Goal: Transaction & Acquisition: Purchase product/service

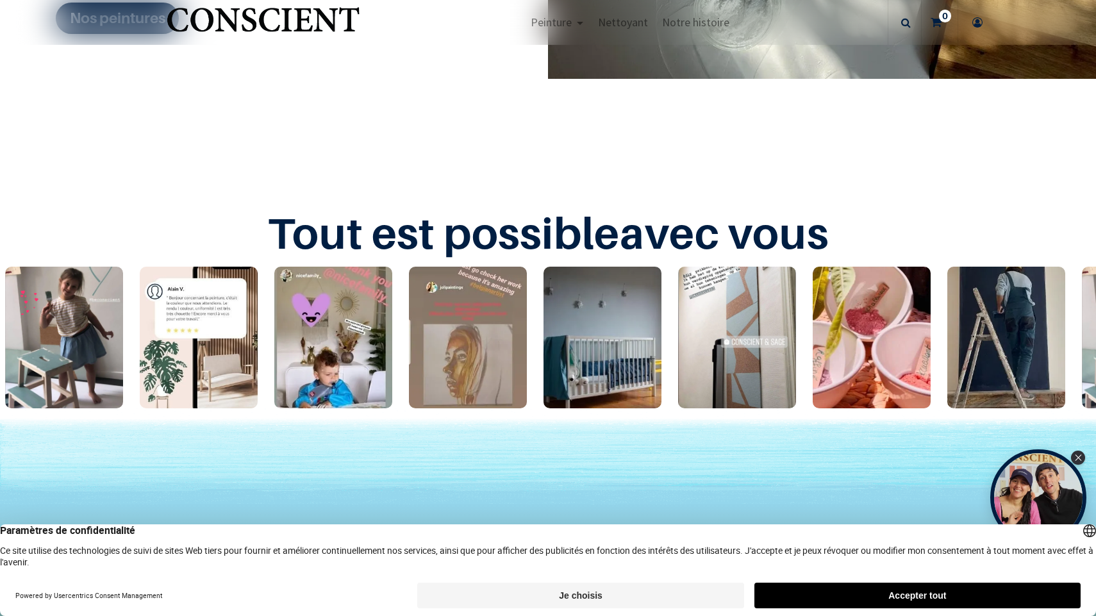
scroll to position [2158, 0]
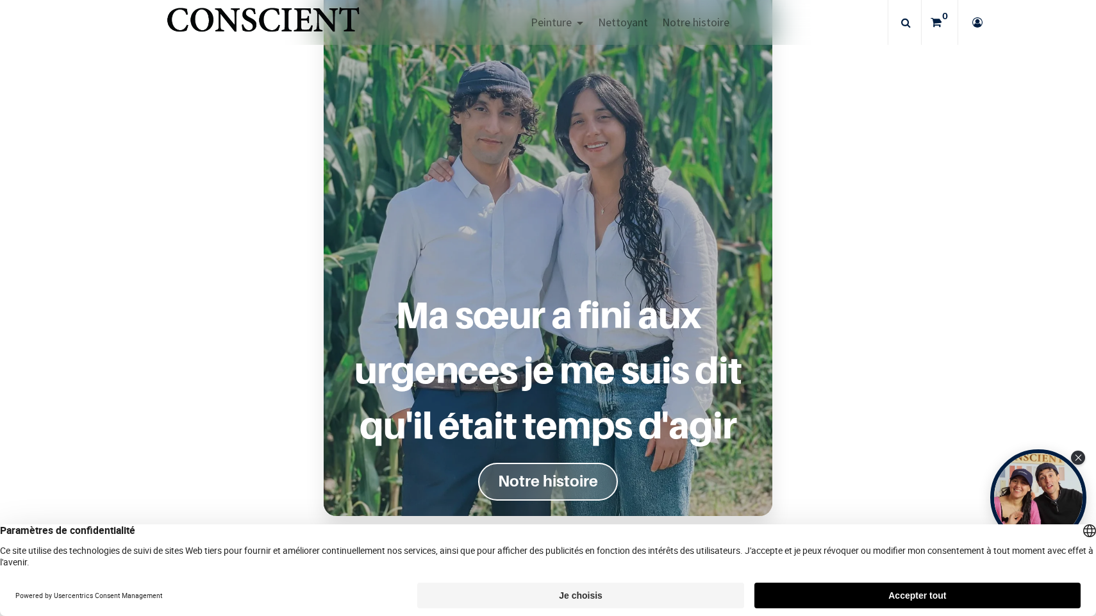
scroll to position [988, 0]
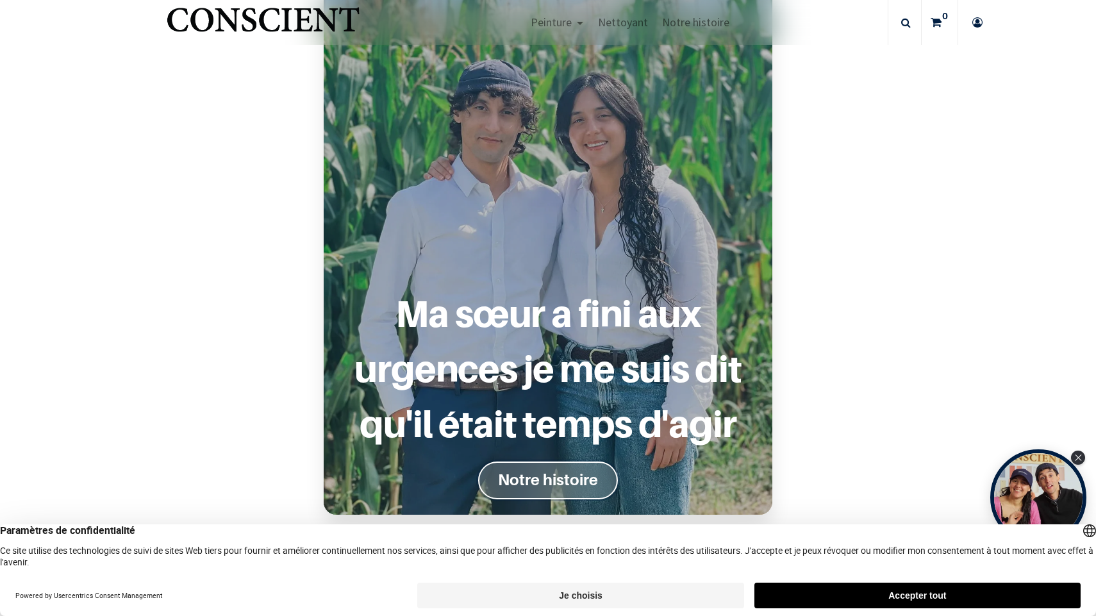
click at [565, 468] on link "Notre histoire" at bounding box center [548, 480] width 140 height 38
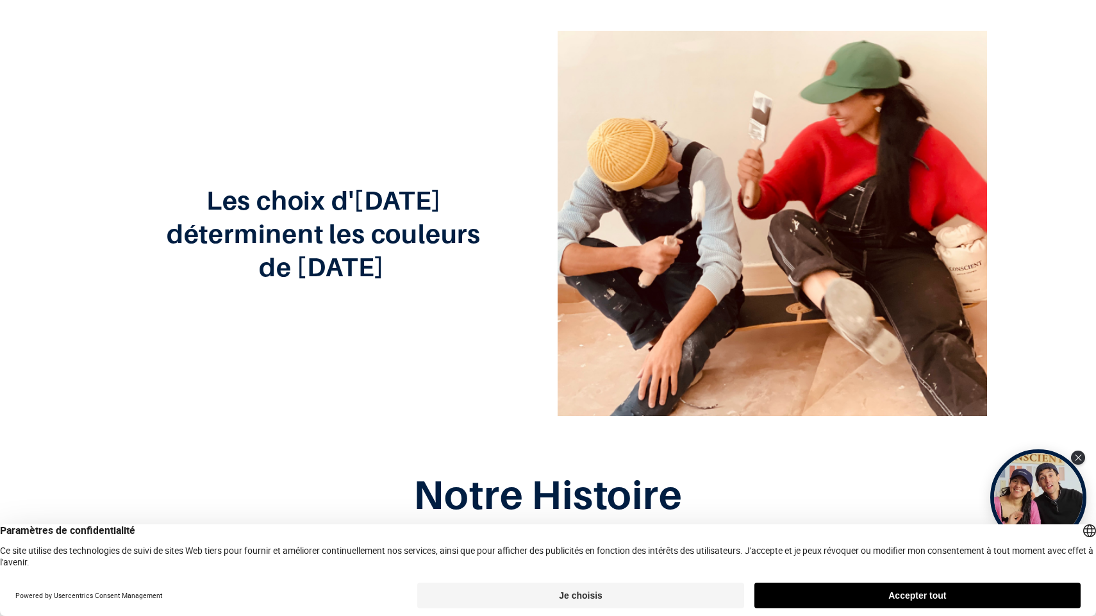
scroll to position [247, 0]
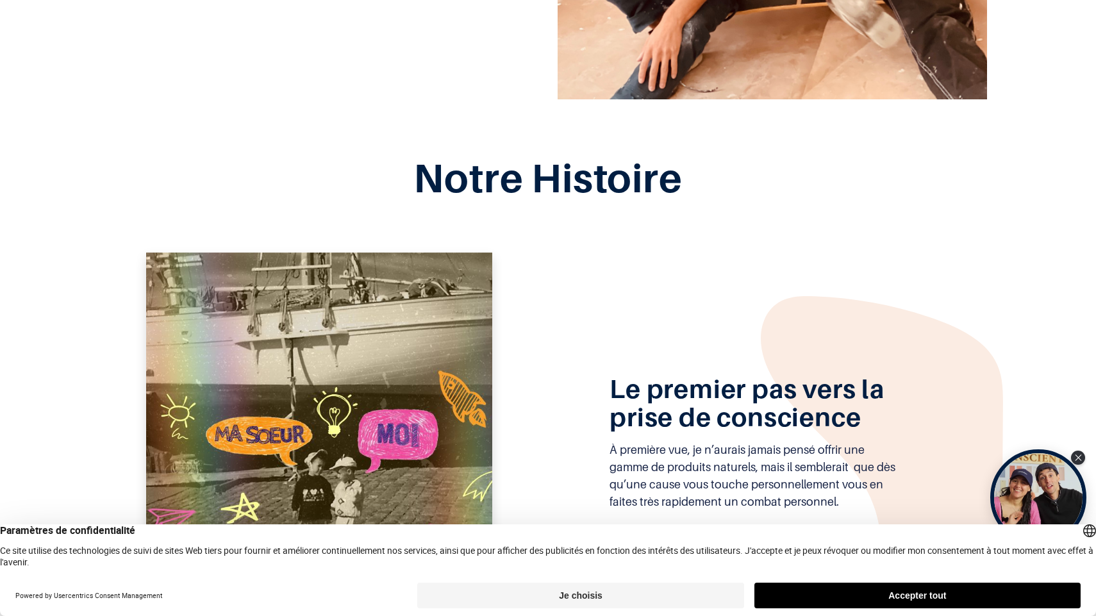
scroll to position [616, 0]
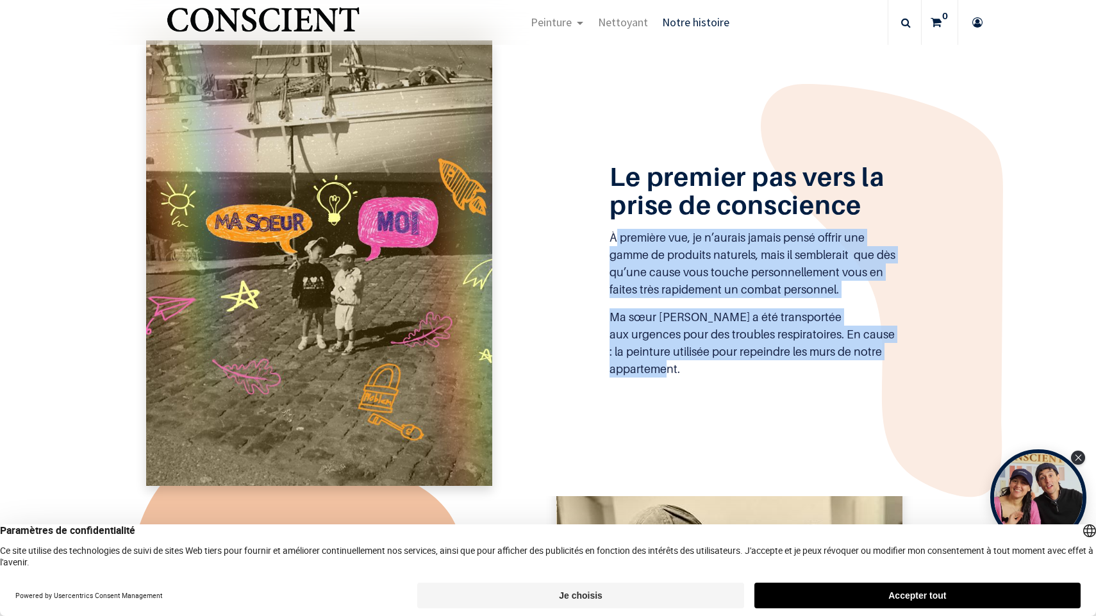
drag, startPoint x: 861, startPoint y: 366, endPoint x: 569, endPoint y: 253, distance: 313.2
click at [569, 253] on div "Le premier pas vers la prise de conscience À première vue, je n’aurais jamais p…" at bounding box center [752, 263] width 393 height 228
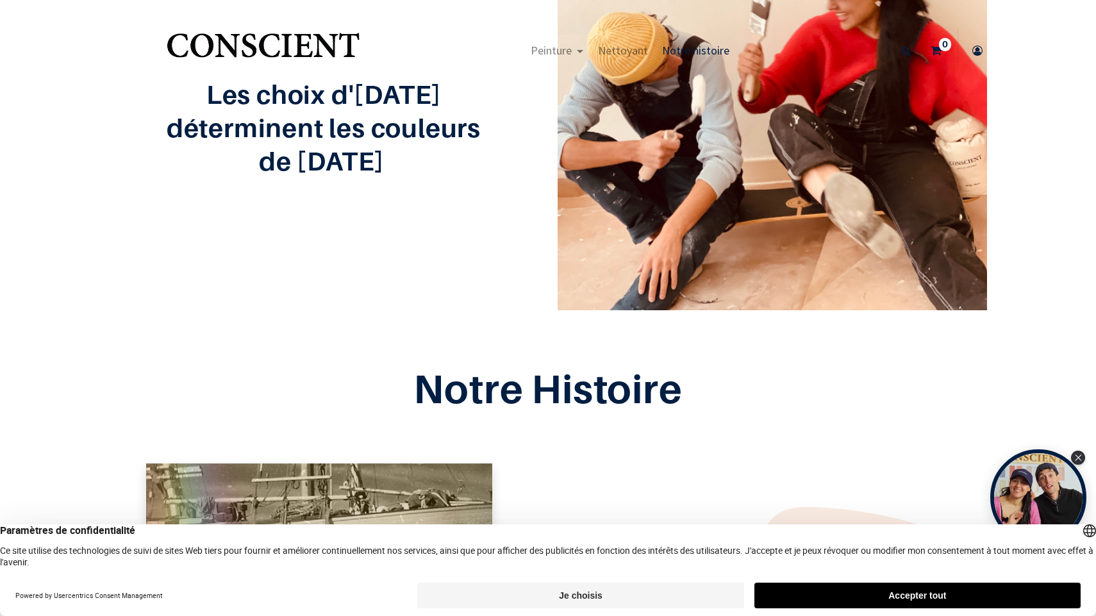
scroll to position [58, 0]
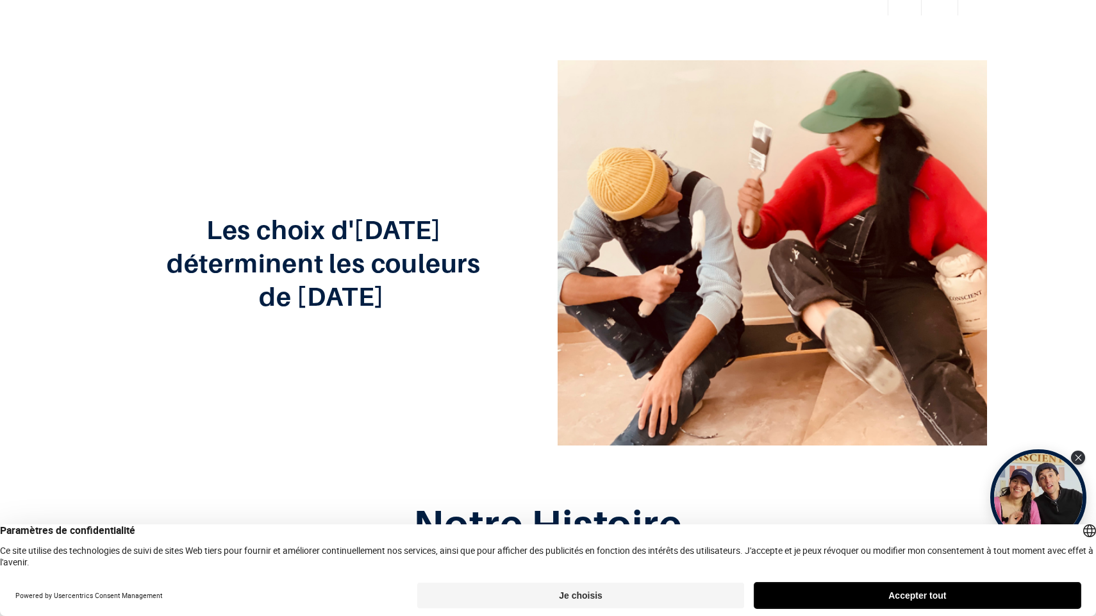
click at [894, 603] on button "Accepter tout" at bounding box center [917, 595] width 326 height 26
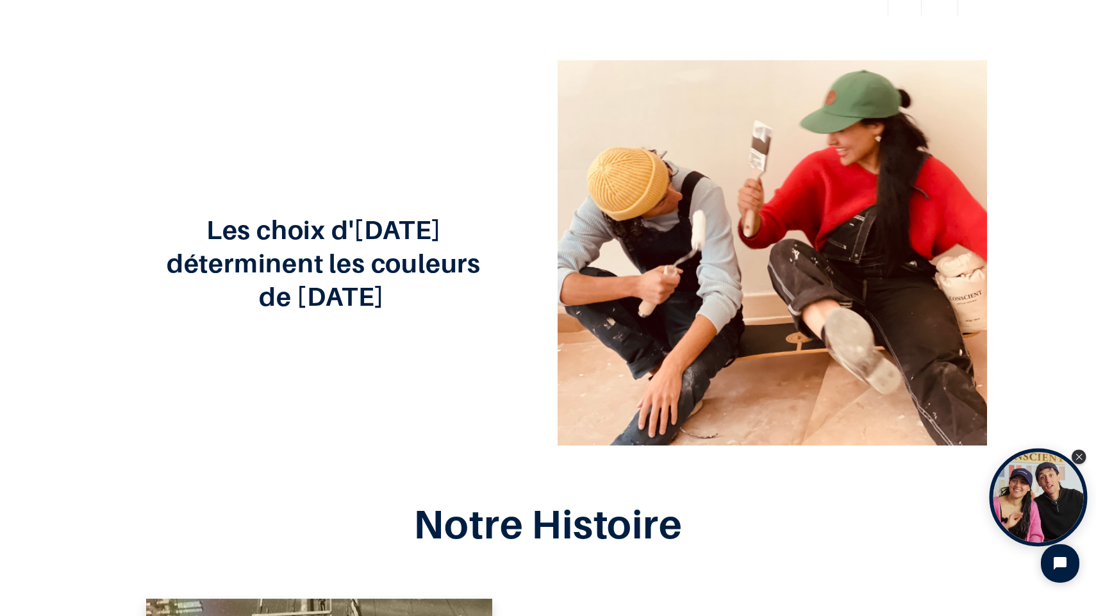
click at [1044, 483] on div "Open Tolstoy widget" at bounding box center [1038, 498] width 98 height 98
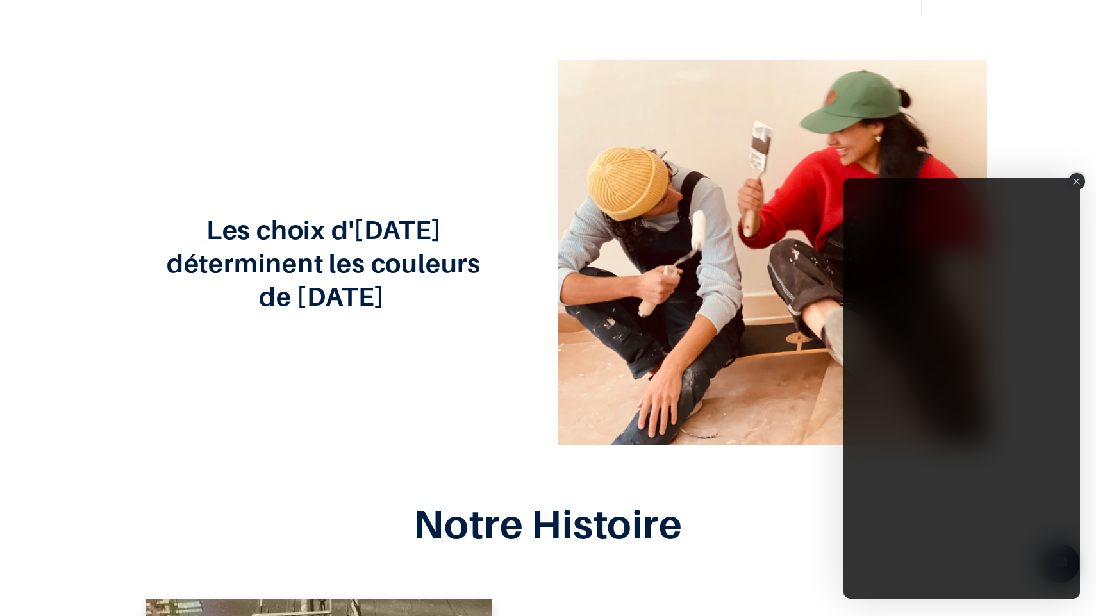
click at [1078, 183] on icon "Close" at bounding box center [1076, 181] width 6 height 6
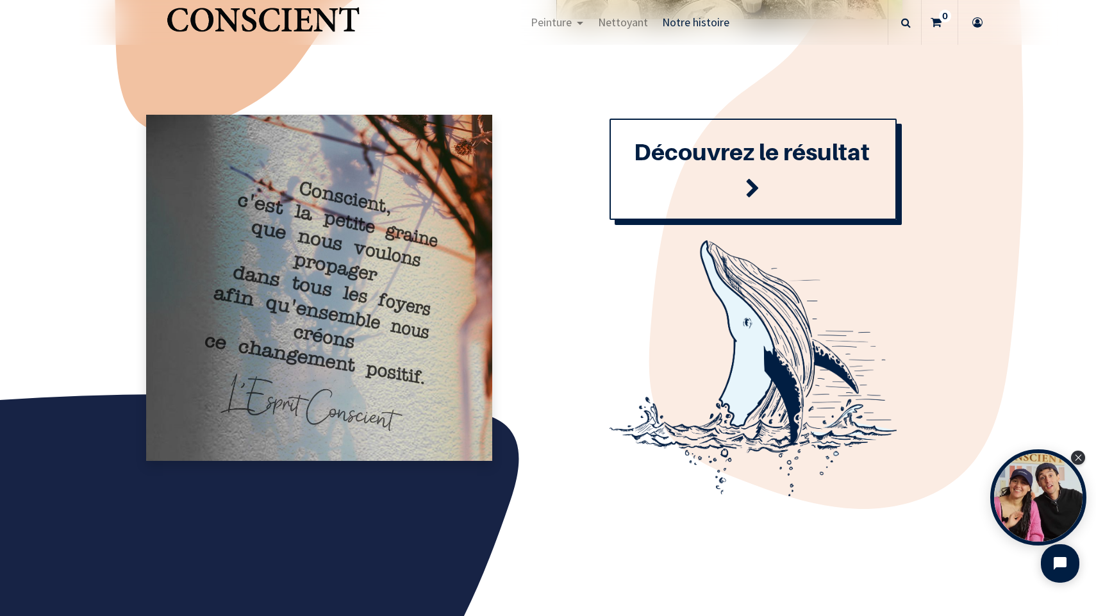
scroll to position [1278, 0]
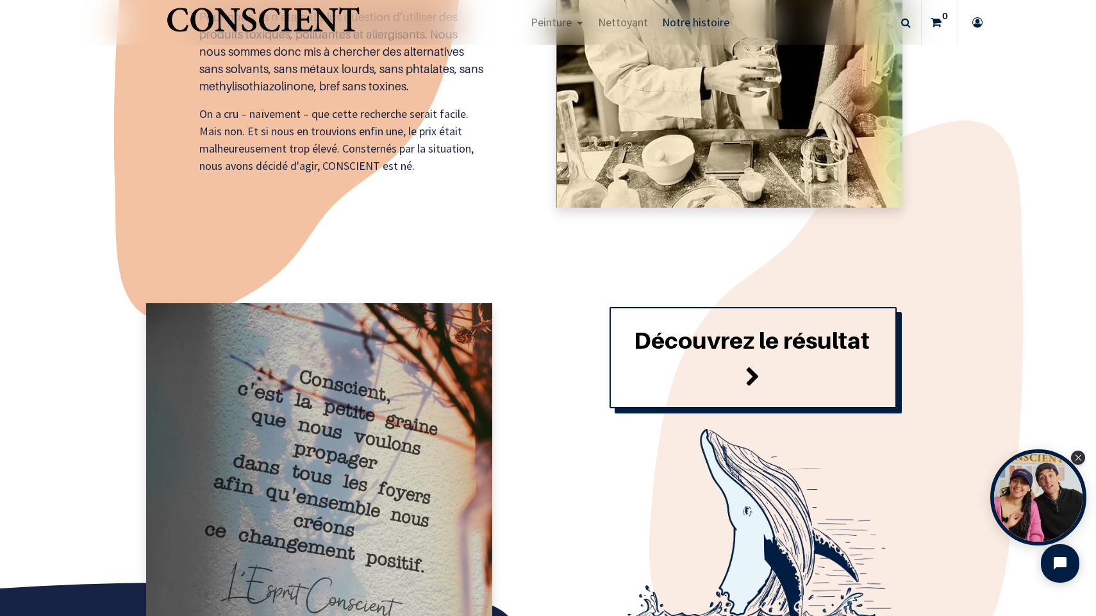
click at [756, 365] on span at bounding box center [752, 377] width 15 height 35
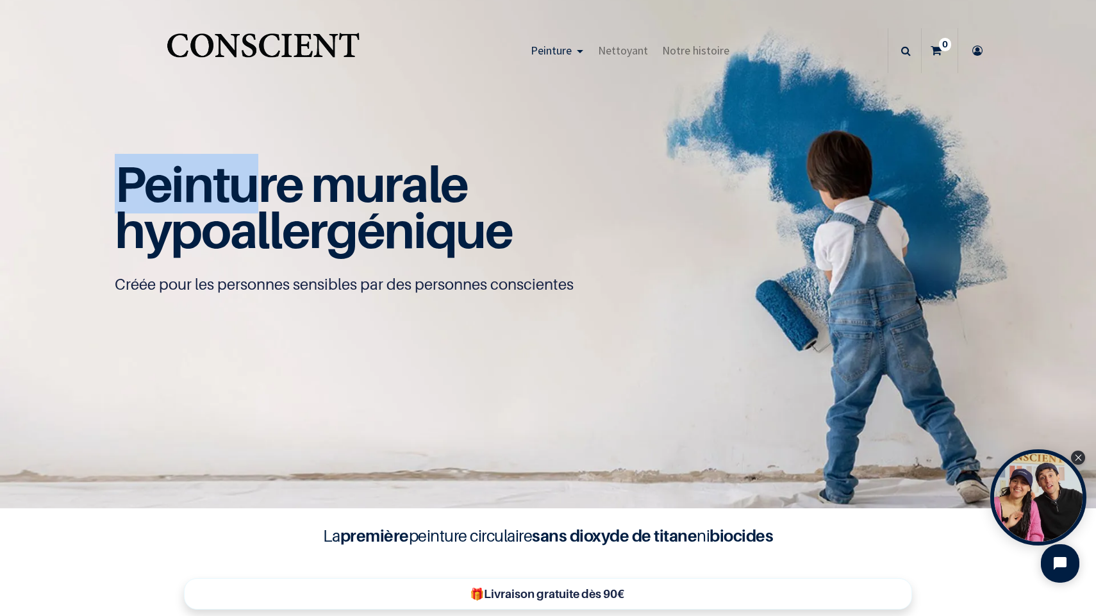
scroll to position [1, 0]
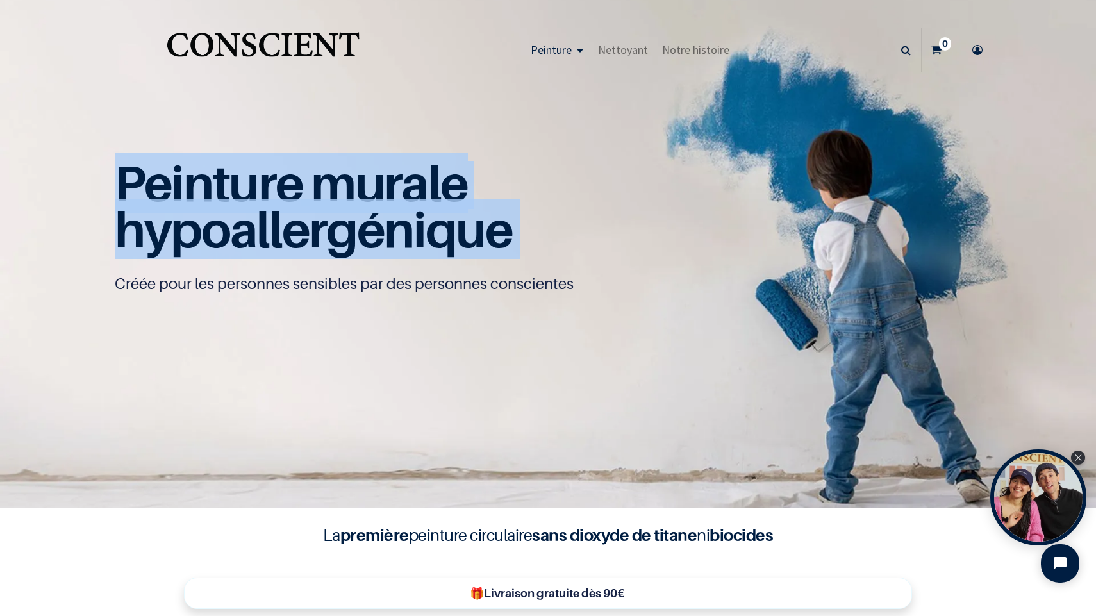
drag, startPoint x: 124, startPoint y: 178, endPoint x: 525, endPoint y: 290, distance: 415.7
click at [523, 284] on div "Peinture murale hypoallergénique Créée pour les personnes sensibles par des per…" at bounding box center [548, 227] width 866 height 133
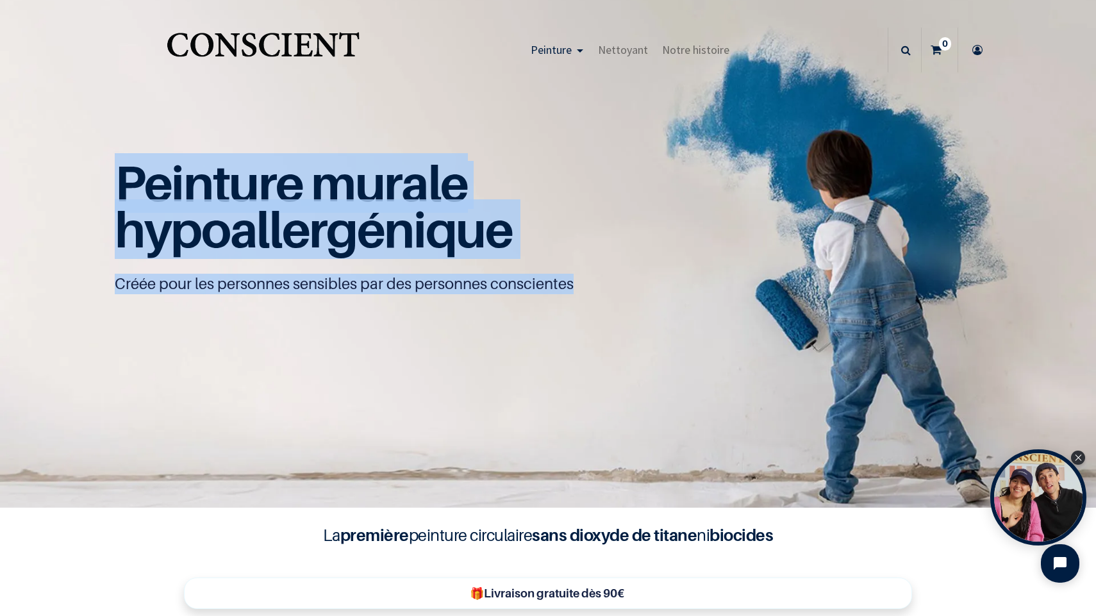
drag, startPoint x: 597, startPoint y: 307, endPoint x: 454, endPoint y: 188, distance: 185.7
click at [457, 188] on div "Peinture murale hypoallergénique Créée pour les personnes sensibles par des per…" at bounding box center [548, 238] width 866 height 154
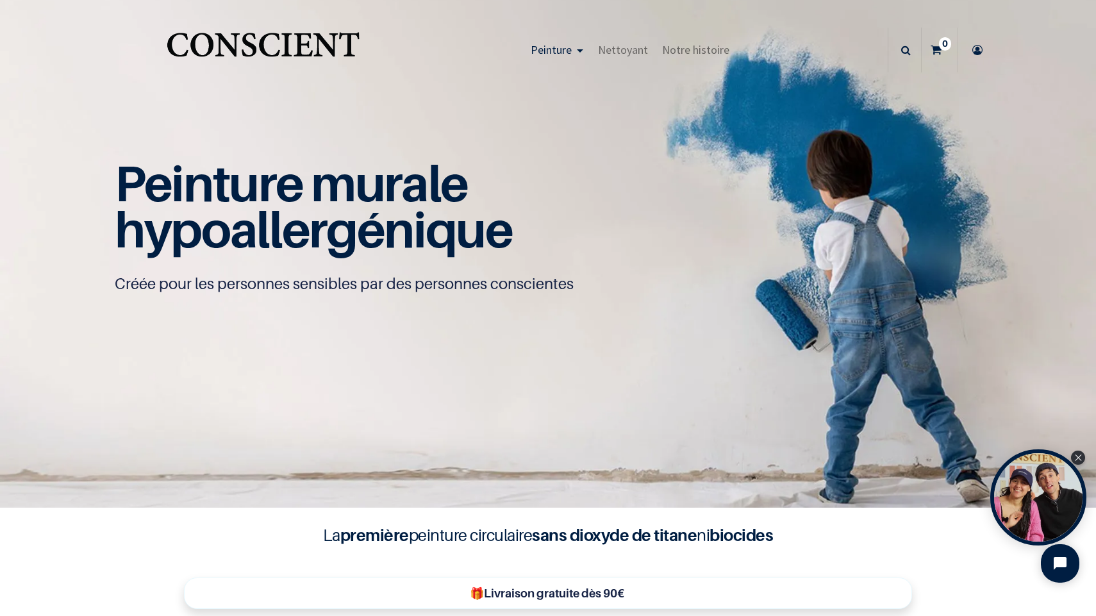
click at [417, 216] on span "hypoallergénique" at bounding box center [314, 229] width 398 height 60
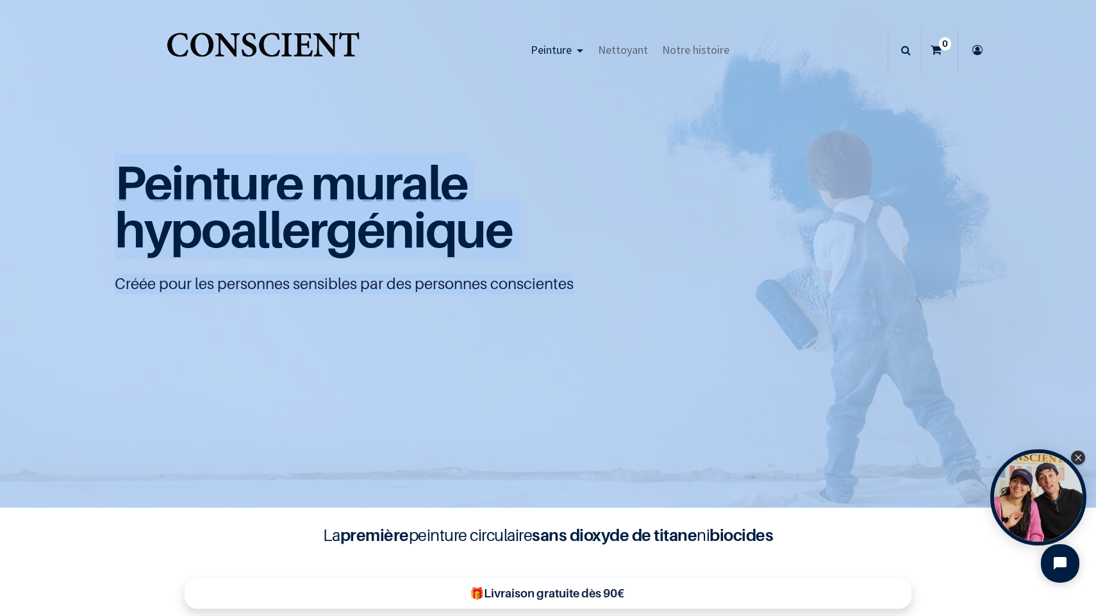
drag, startPoint x: 546, startPoint y: 291, endPoint x: 7, endPoint y: 304, distance: 539.1
click at [6, 304] on div "Peinture murale hypoallergénique Créée pour les personnes sensibles par des per…" at bounding box center [548, 253] width 1096 height 508
click at [197, 302] on div "Peinture murale hypoallergénique Créée pour les personnes sensibles par des per…" at bounding box center [548, 238] width 866 height 154
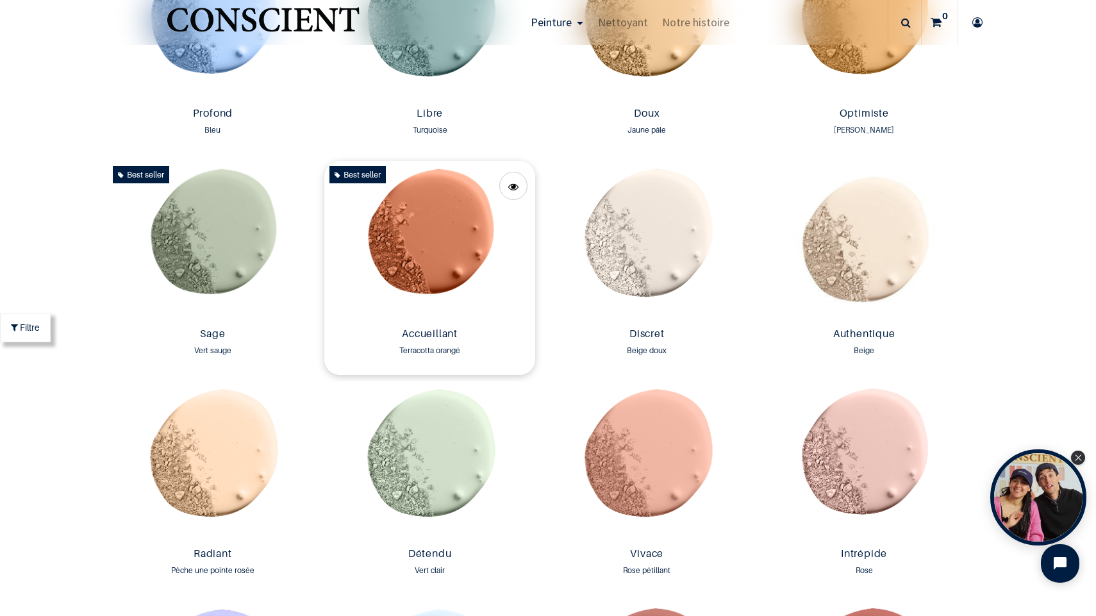
scroll to position [1070, 0]
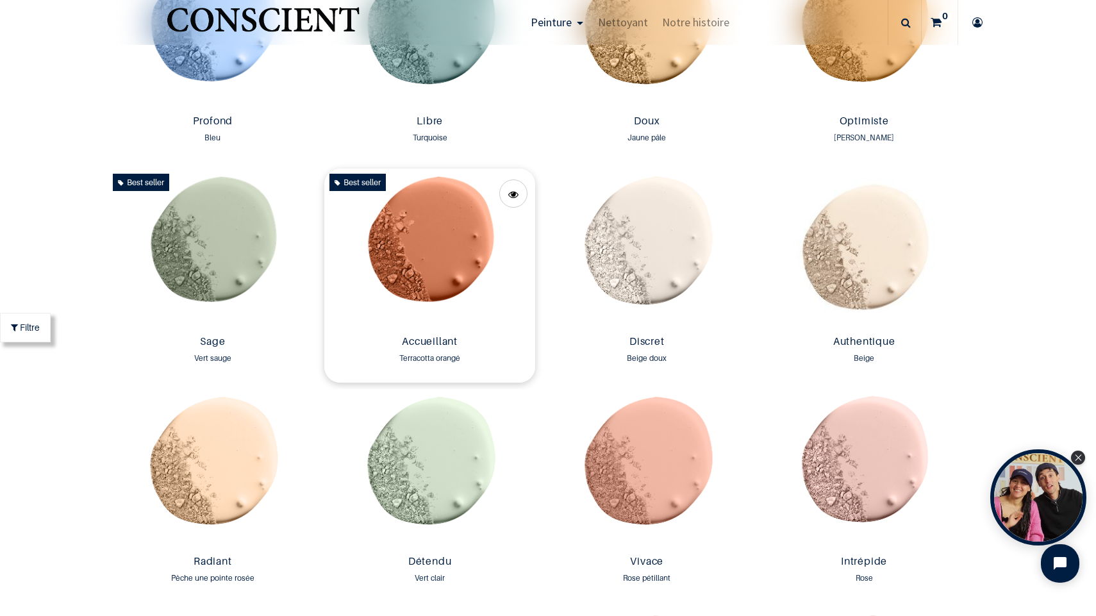
click at [438, 285] on img at bounding box center [429, 249] width 211 height 161
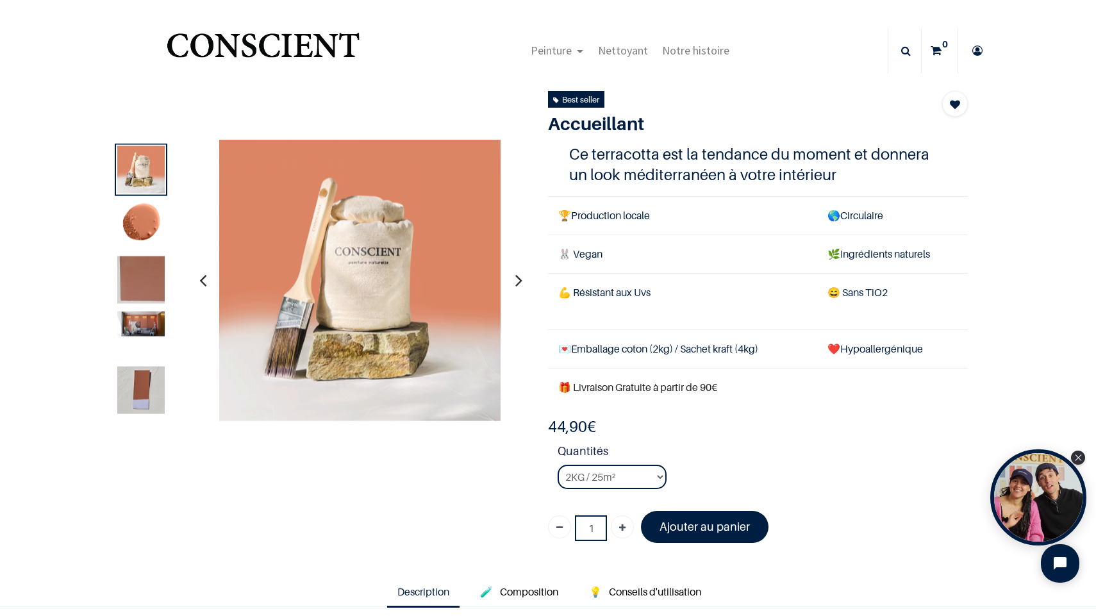
click at [119, 320] on img at bounding box center [140, 323] width 47 height 25
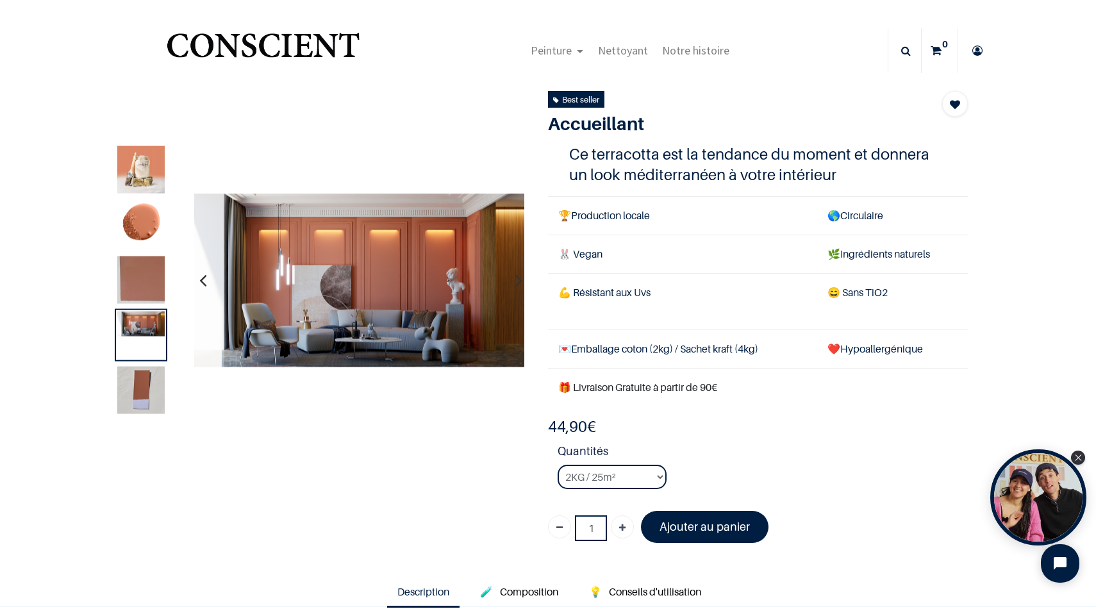
click at [138, 283] on img at bounding box center [140, 279] width 47 height 47
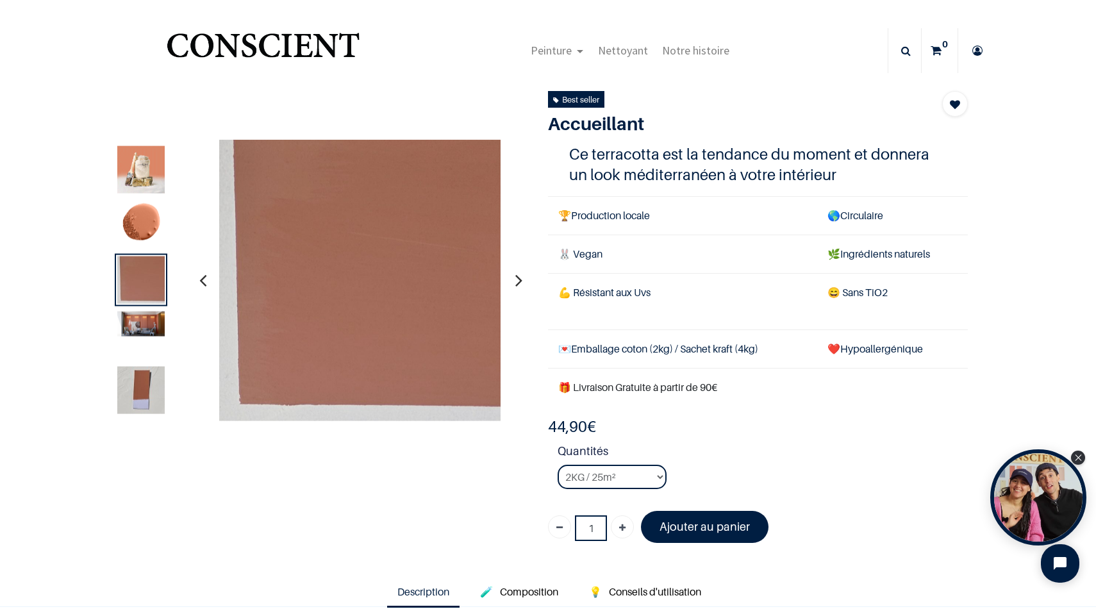
click at [133, 338] on div at bounding box center [141, 334] width 53 height 53
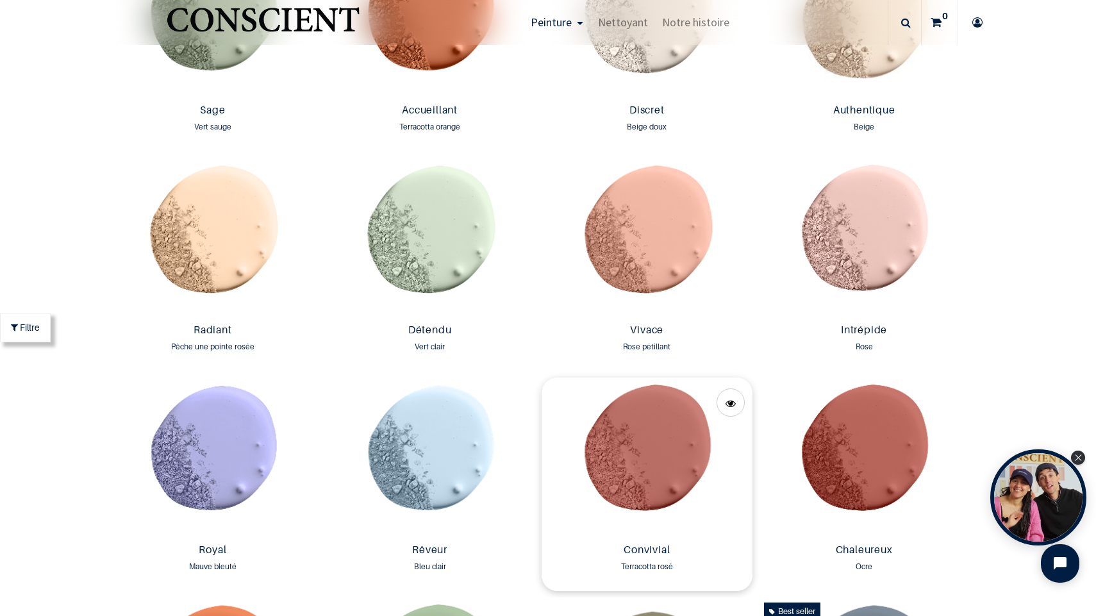
scroll to position [1302, 0]
click at [827, 467] on img at bounding box center [864, 457] width 211 height 161
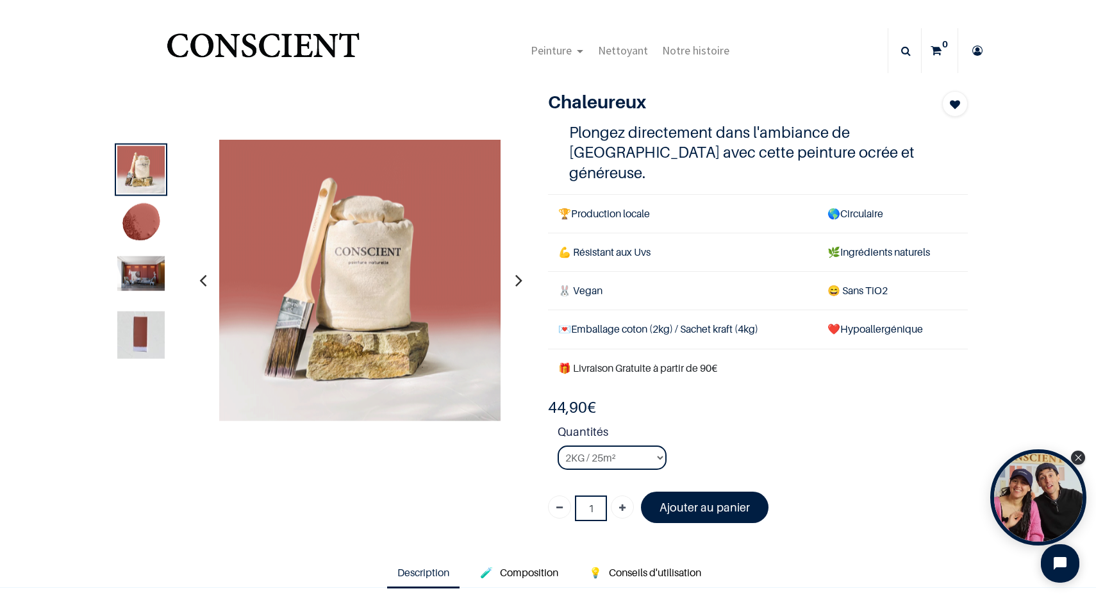
click at [157, 262] on img at bounding box center [140, 273] width 47 height 35
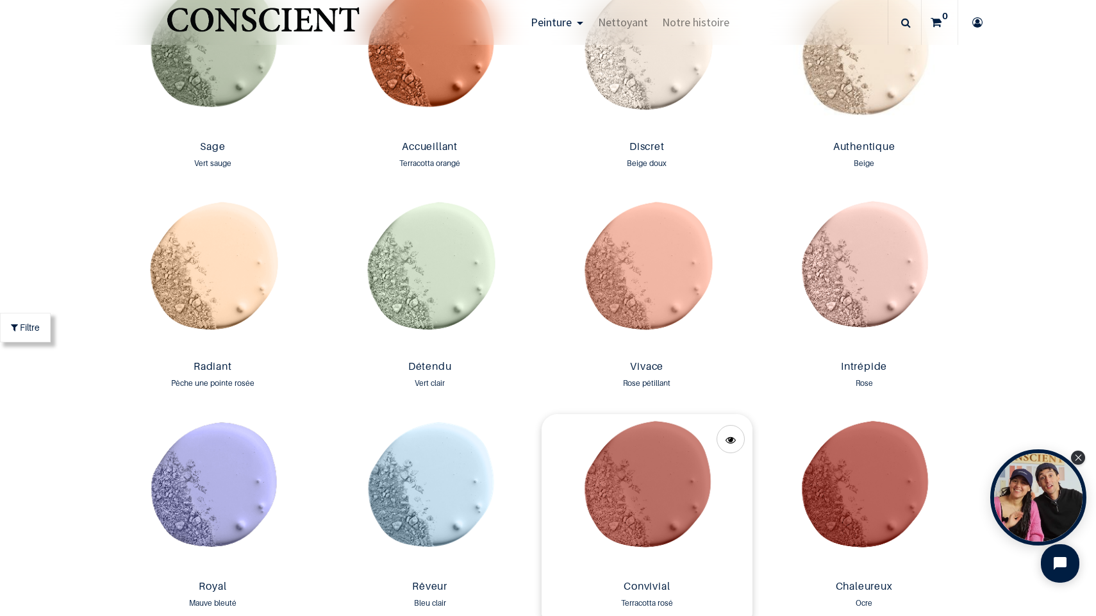
scroll to position [1303, 0]
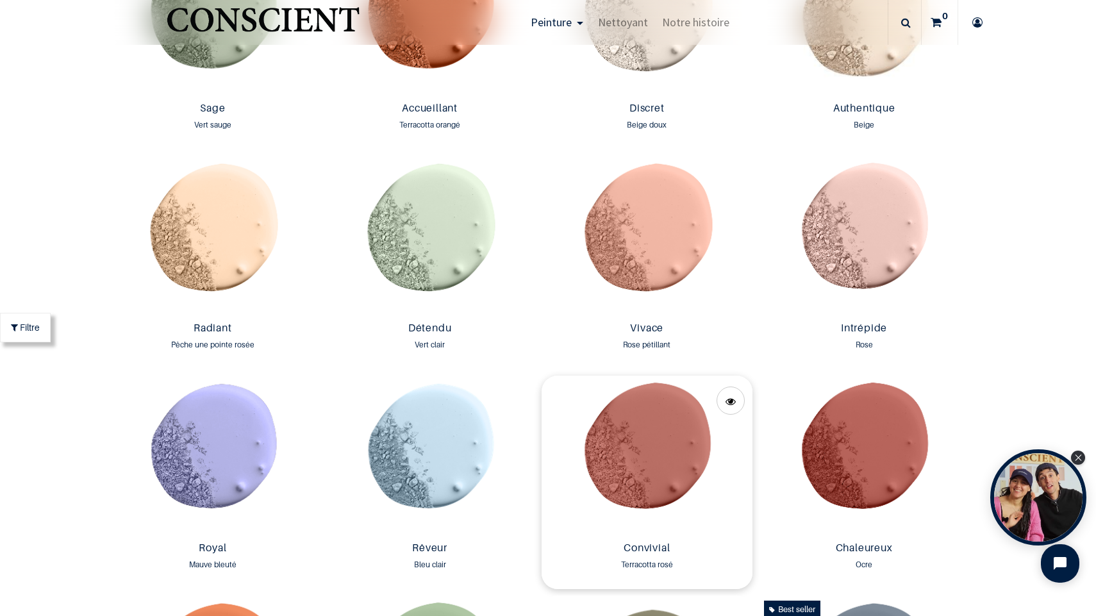
click at [624, 515] on img at bounding box center [646, 455] width 211 height 161
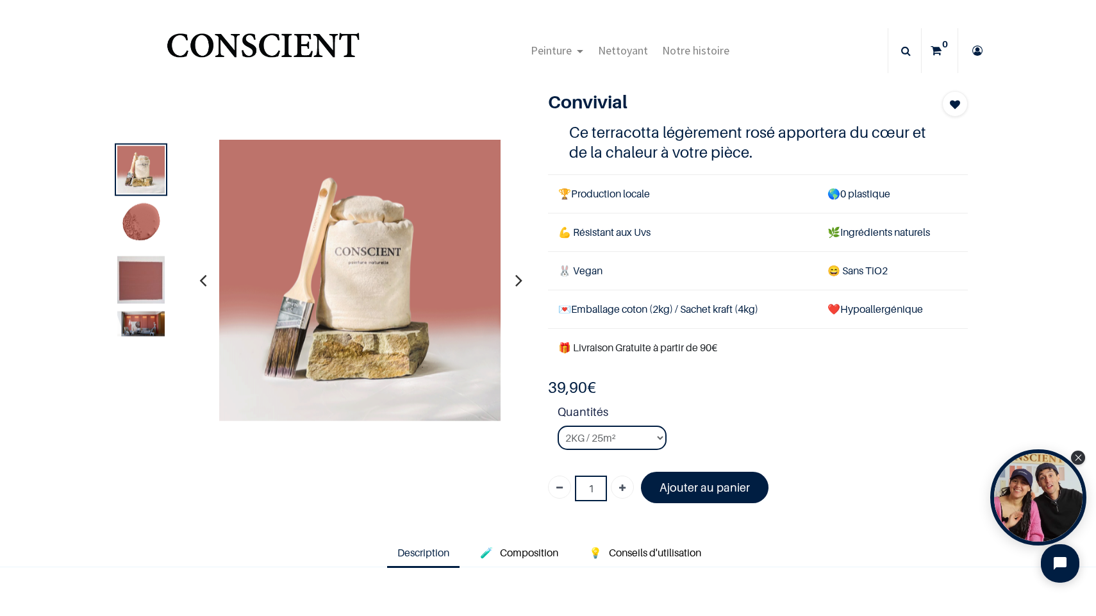
click at [165, 292] on div at bounding box center [141, 279] width 53 height 53
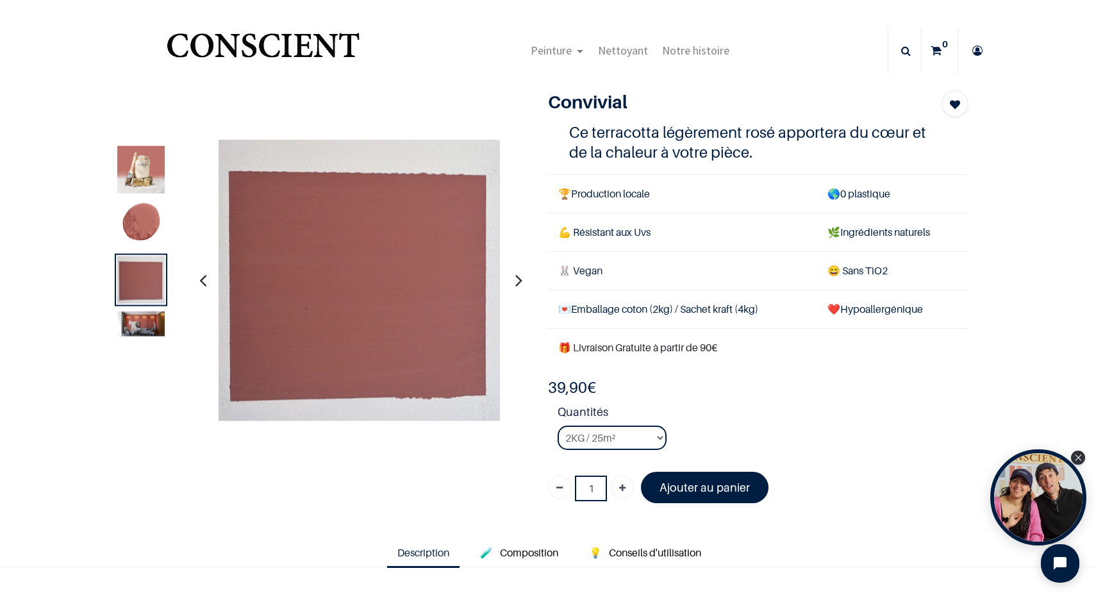
click at [157, 313] on img at bounding box center [140, 323] width 47 height 25
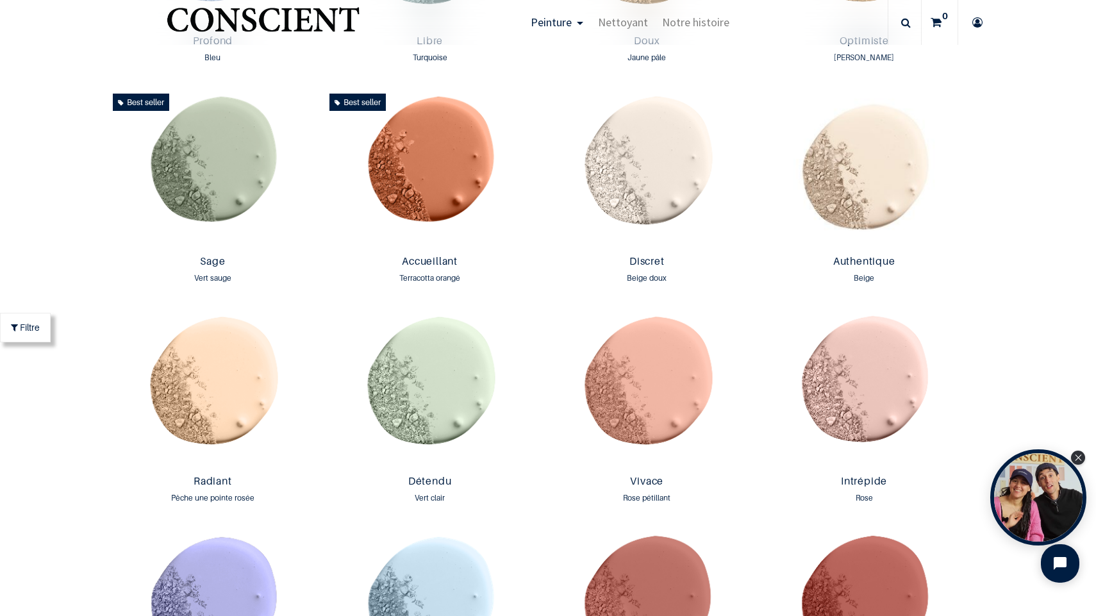
scroll to position [1158, 0]
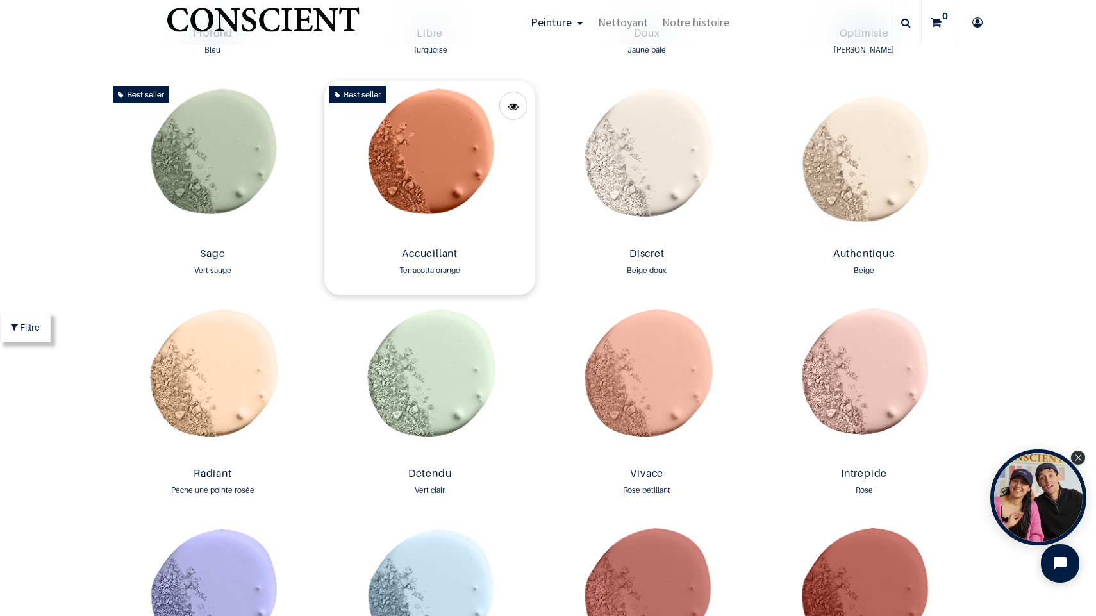
click at [459, 162] on img at bounding box center [429, 161] width 211 height 161
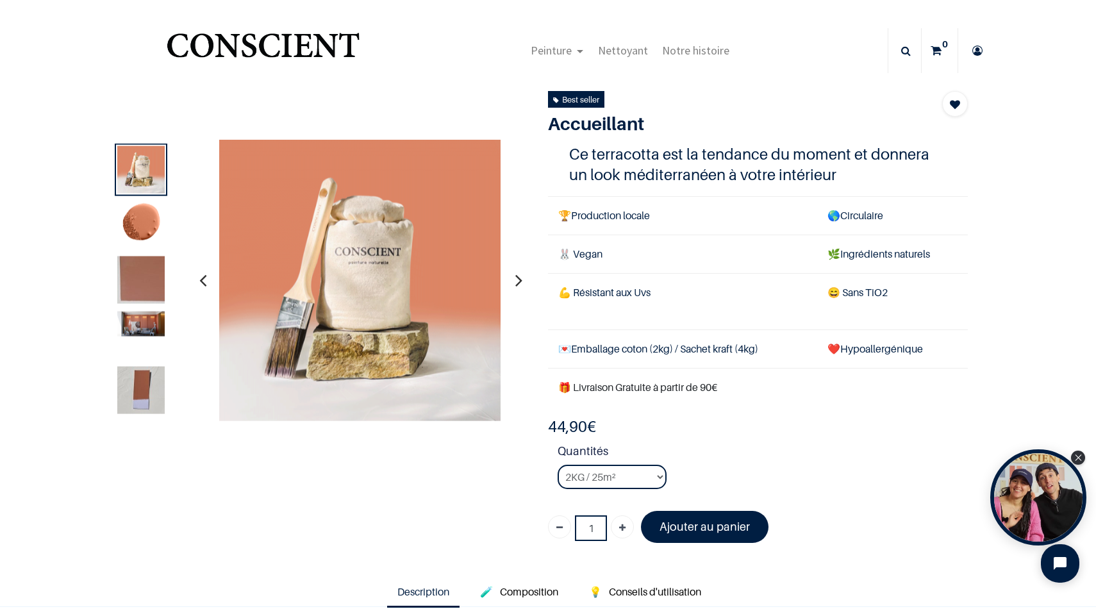
click at [166, 214] on div at bounding box center [141, 224] width 53 height 53
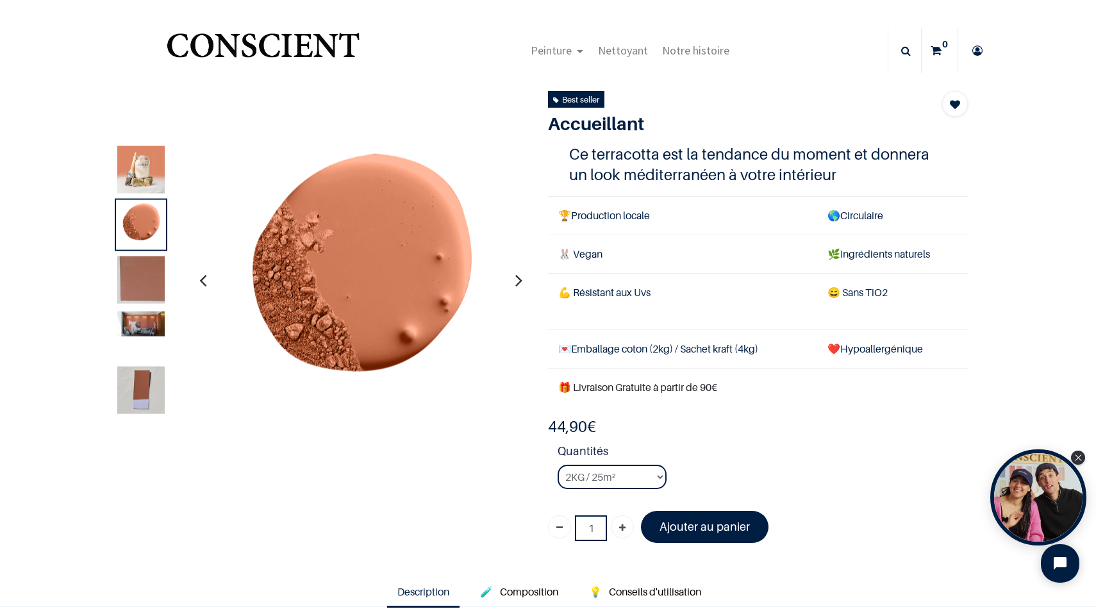
click at [136, 155] on img at bounding box center [140, 168] width 47 height 47
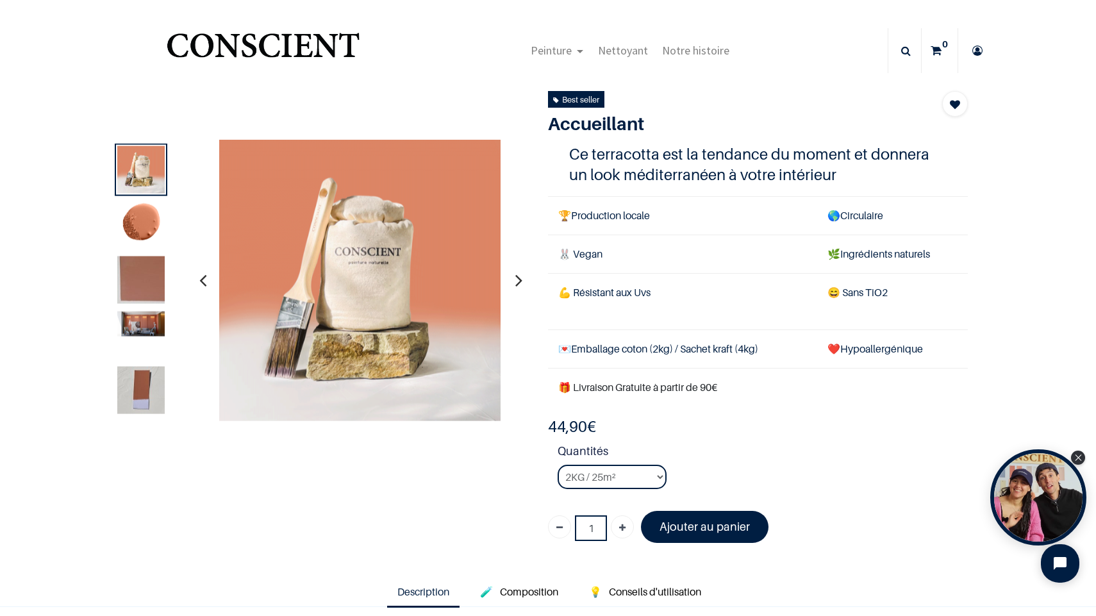
click at [156, 306] on div at bounding box center [141, 281] width 53 height 276
click at [147, 329] on img at bounding box center [140, 323] width 47 height 25
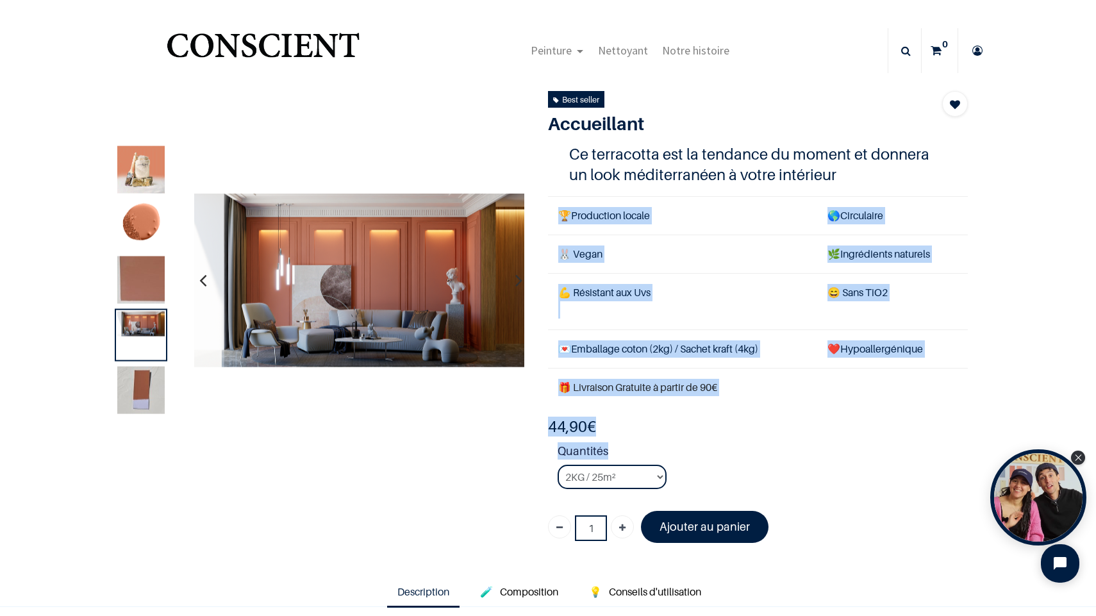
drag, startPoint x: 659, startPoint y: 450, endPoint x: 544, endPoint y: 350, distance: 152.6
click at [544, 350] on div "Best seller Accueillant Terracotta orangé 1 Ce terracotta est la tendance du mo…" at bounding box center [757, 321] width 439 height 461
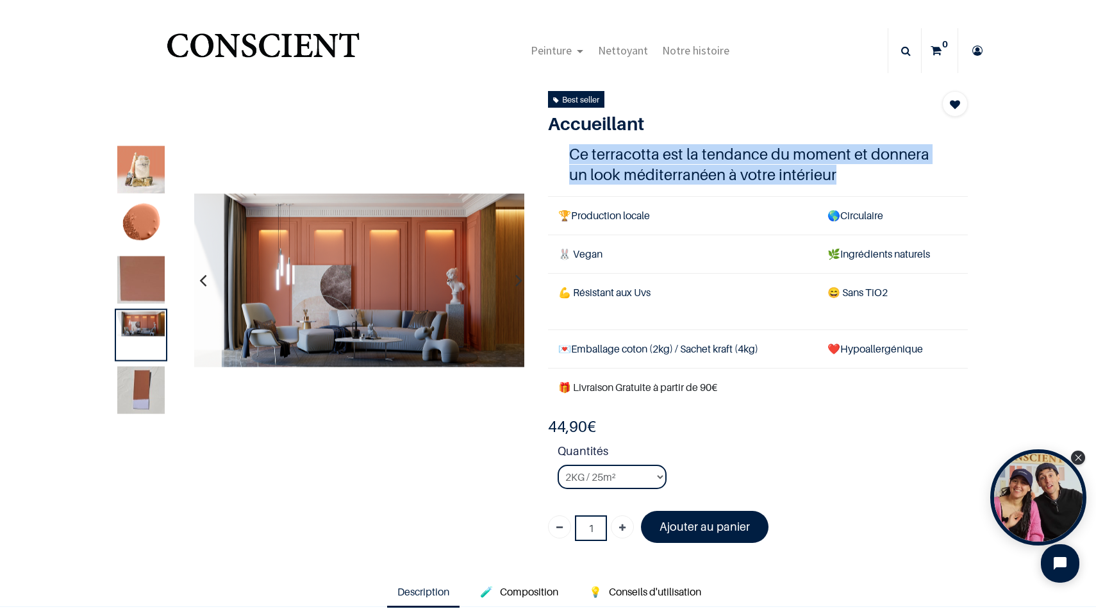
drag, startPoint x: 569, startPoint y: 152, endPoint x: 843, endPoint y: 177, distance: 275.4
click at [843, 177] on h4 "Ce terracotta est la tendance du moment et donnera un look méditerranéen à votr…" at bounding box center [758, 164] width 378 height 40
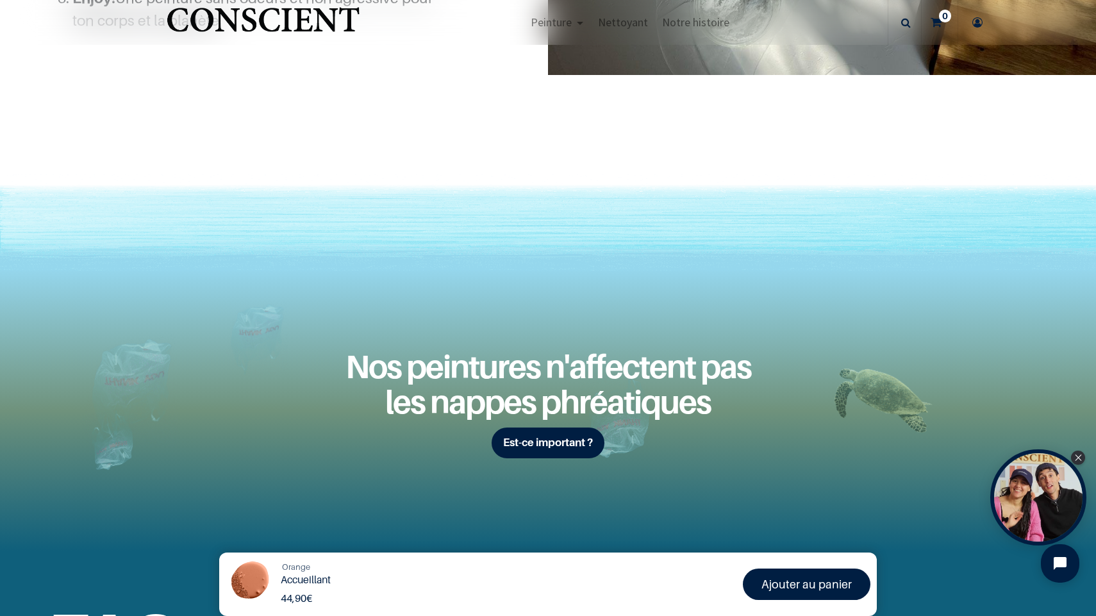
scroll to position [1496, 0]
